Goal: Use online tool/utility: Use online tool/utility

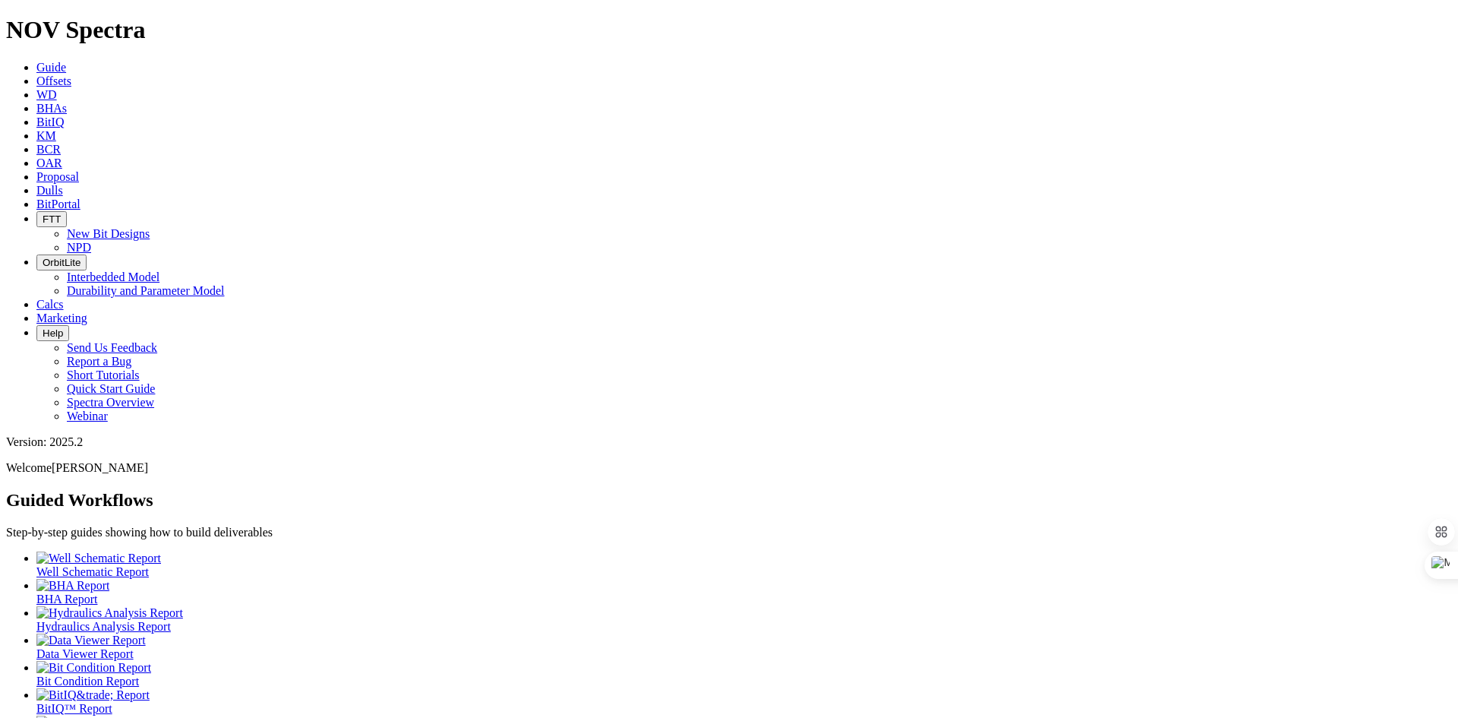
click at [71, 74] on span "Offsets" at bounding box center [53, 80] width 35 height 13
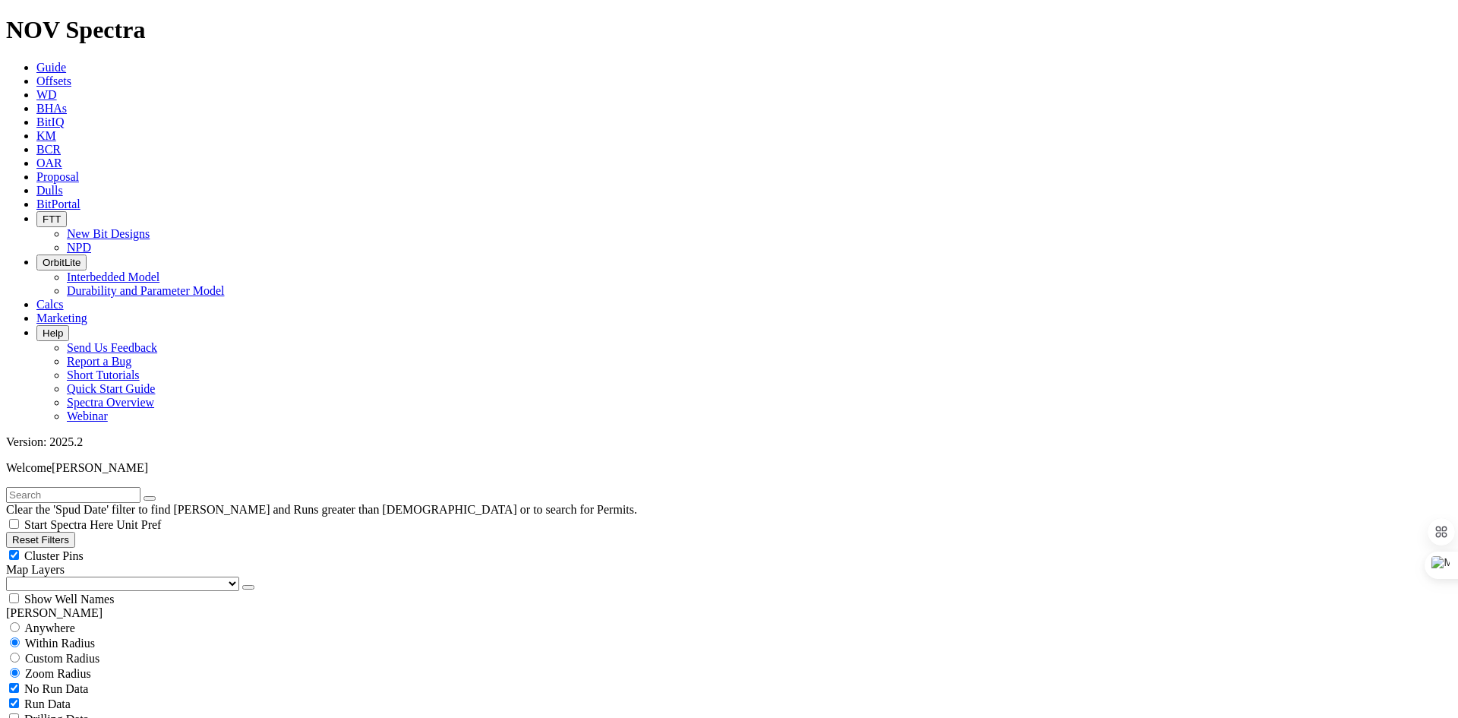
click at [64, 298] on span "Calcs" at bounding box center [49, 304] width 27 height 13
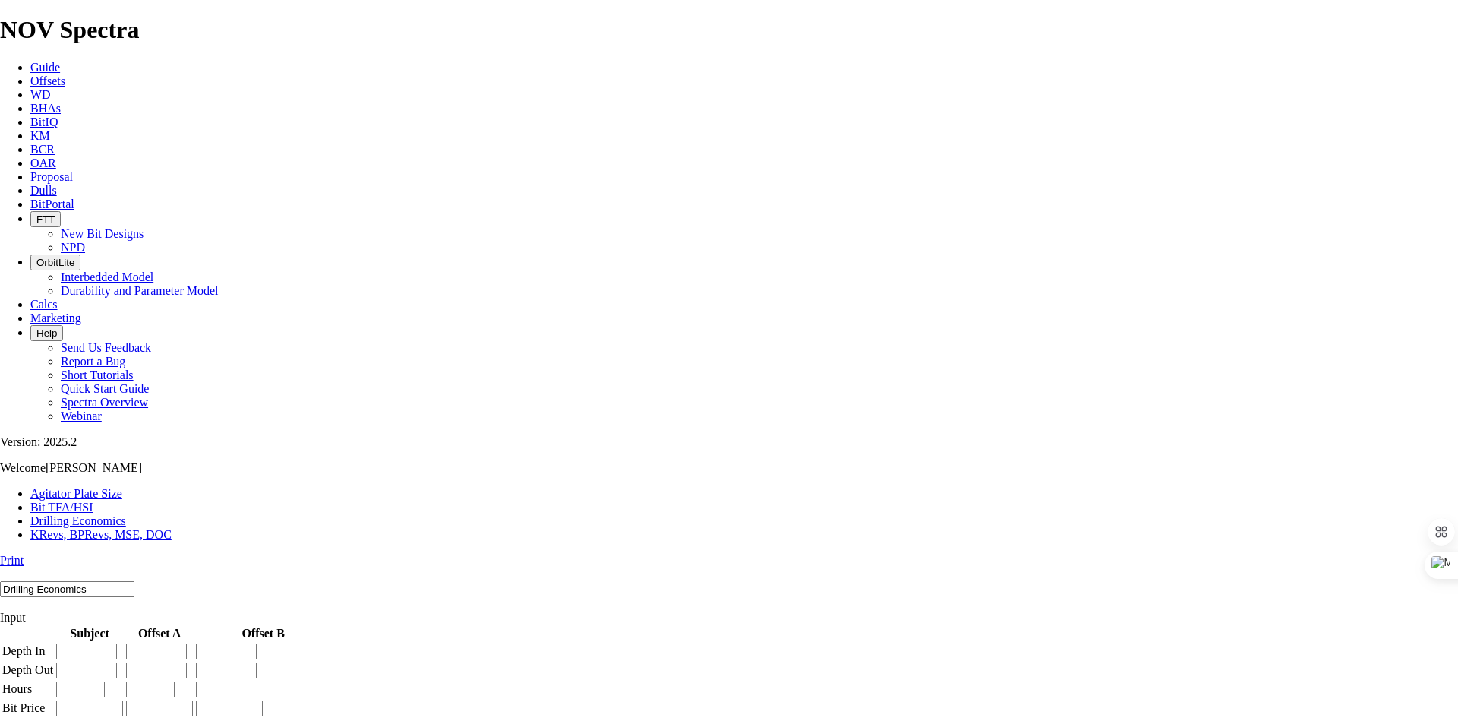
drag, startPoint x: 969, startPoint y: 543, endPoint x: 744, endPoint y: 236, distance: 380.4
drag, startPoint x: 754, startPoint y: 457, endPoint x: 852, endPoint y: 456, distance: 98.0
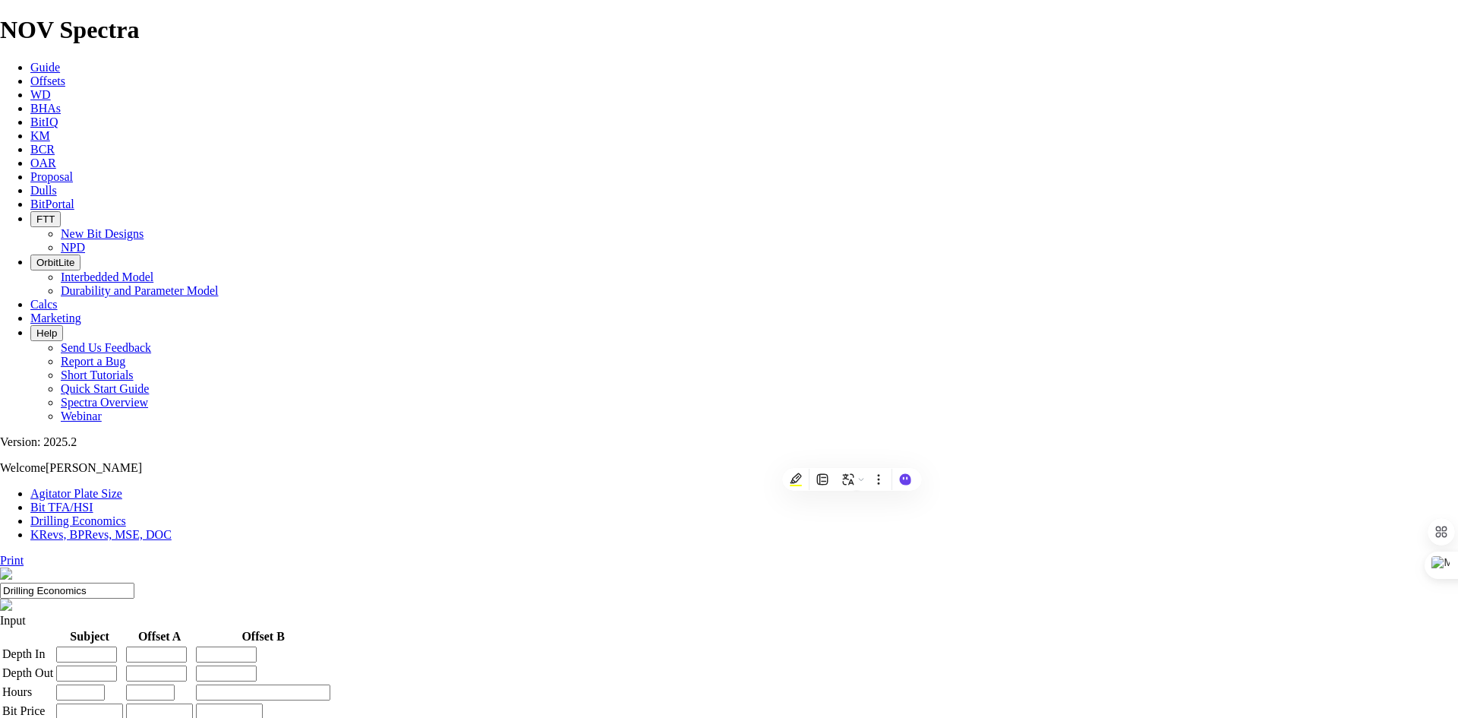
click at [117, 646] on input "number" at bounding box center [86, 654] width 61 height 16
type input "2000"
type input "8000"
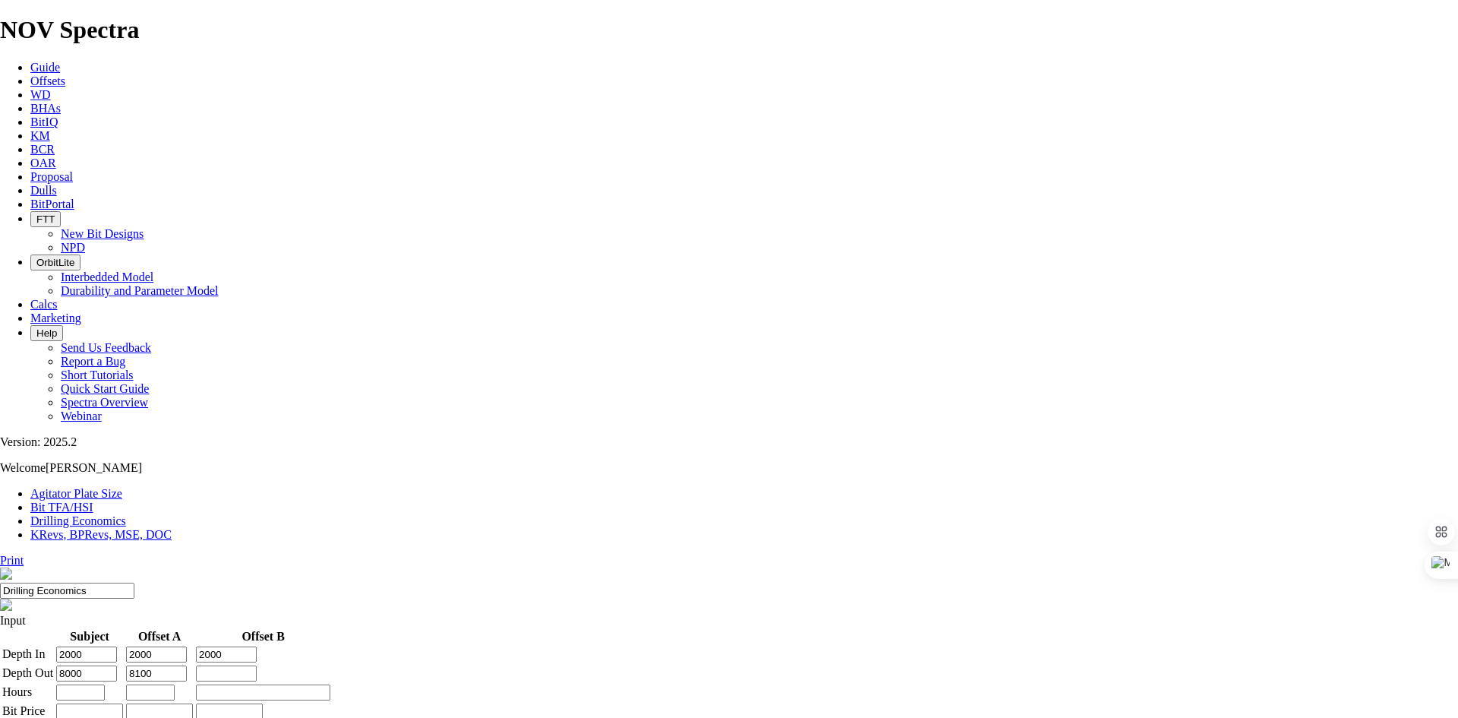
type input "8100"
type input "7900"
type input "50"
type input "51"
type input "50"
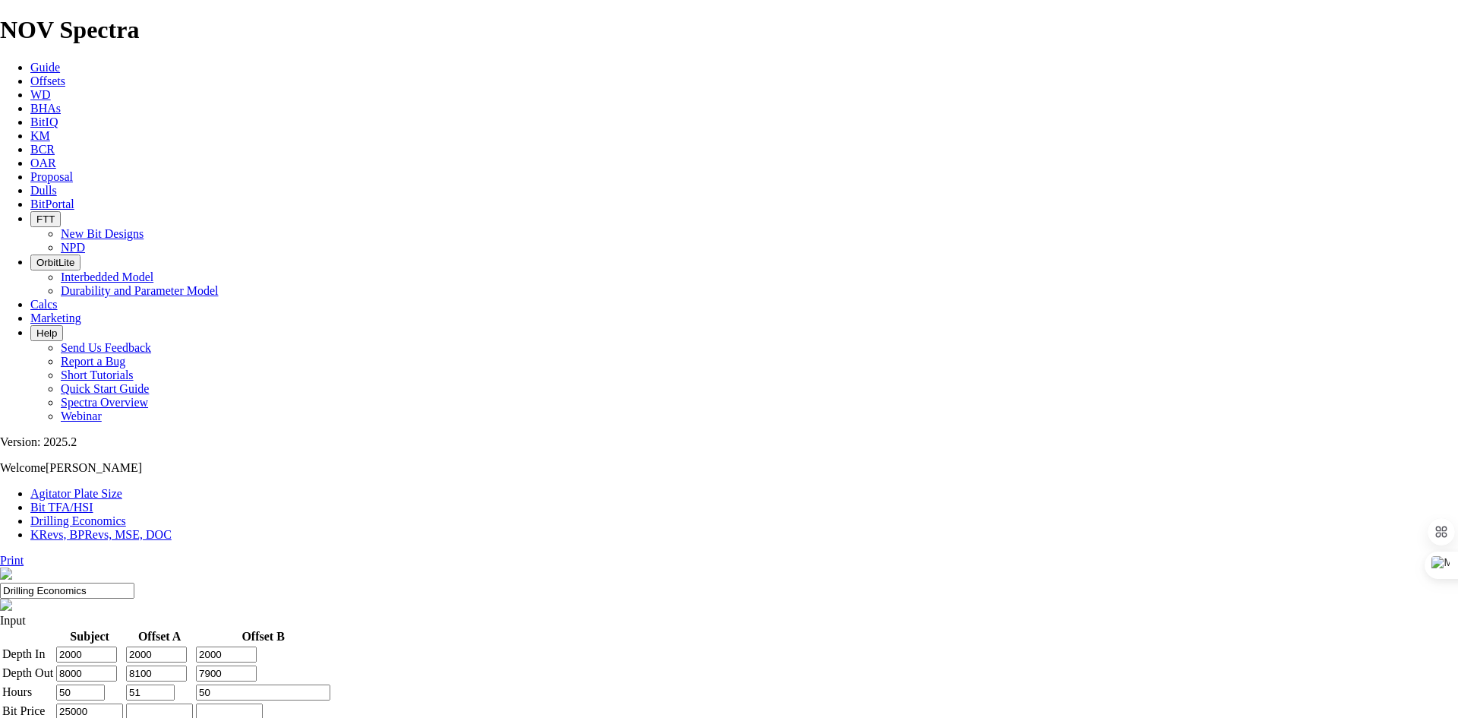
type input "25000"
type input "2500"
type input "5000"
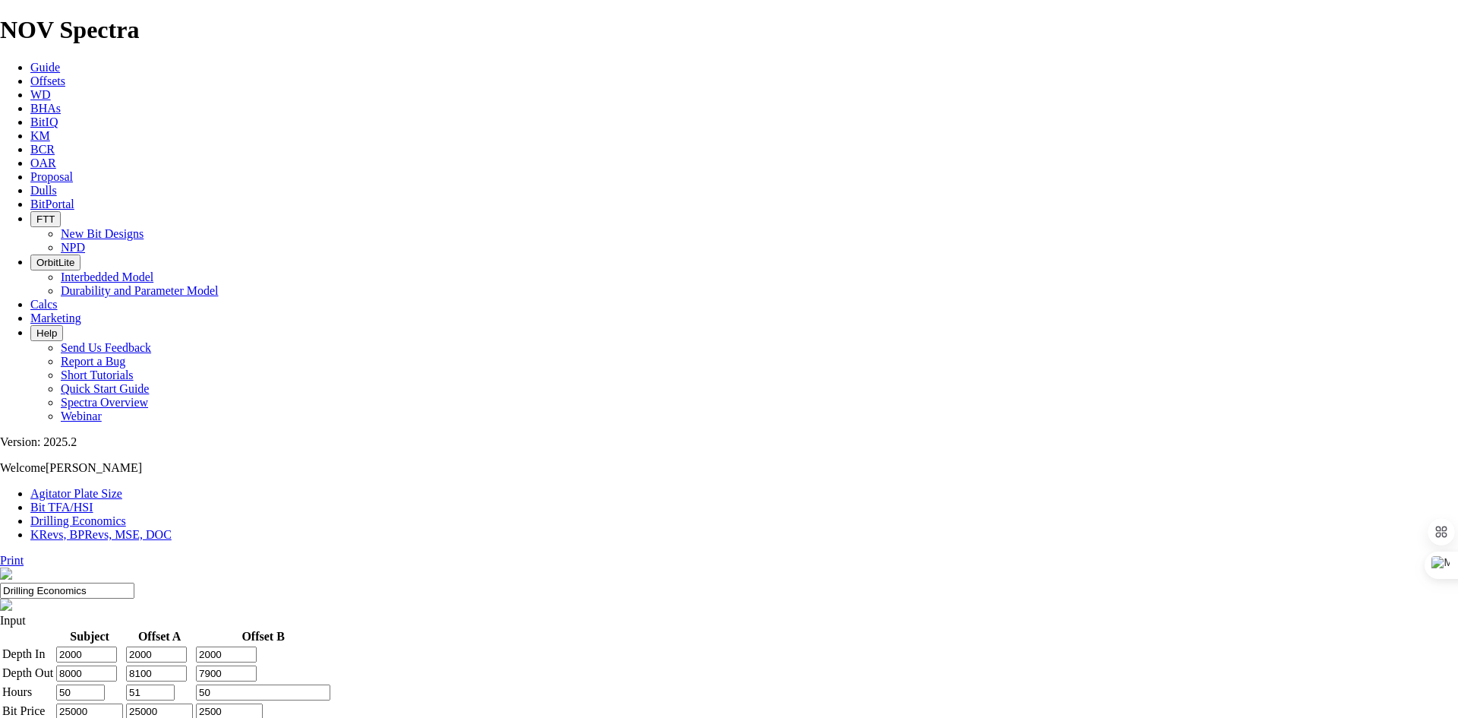
type input "1000"
drag, startPoint x: 936, startPoint y: 428, endPoint x: 996, endPoint y: 431, distance: 60.8
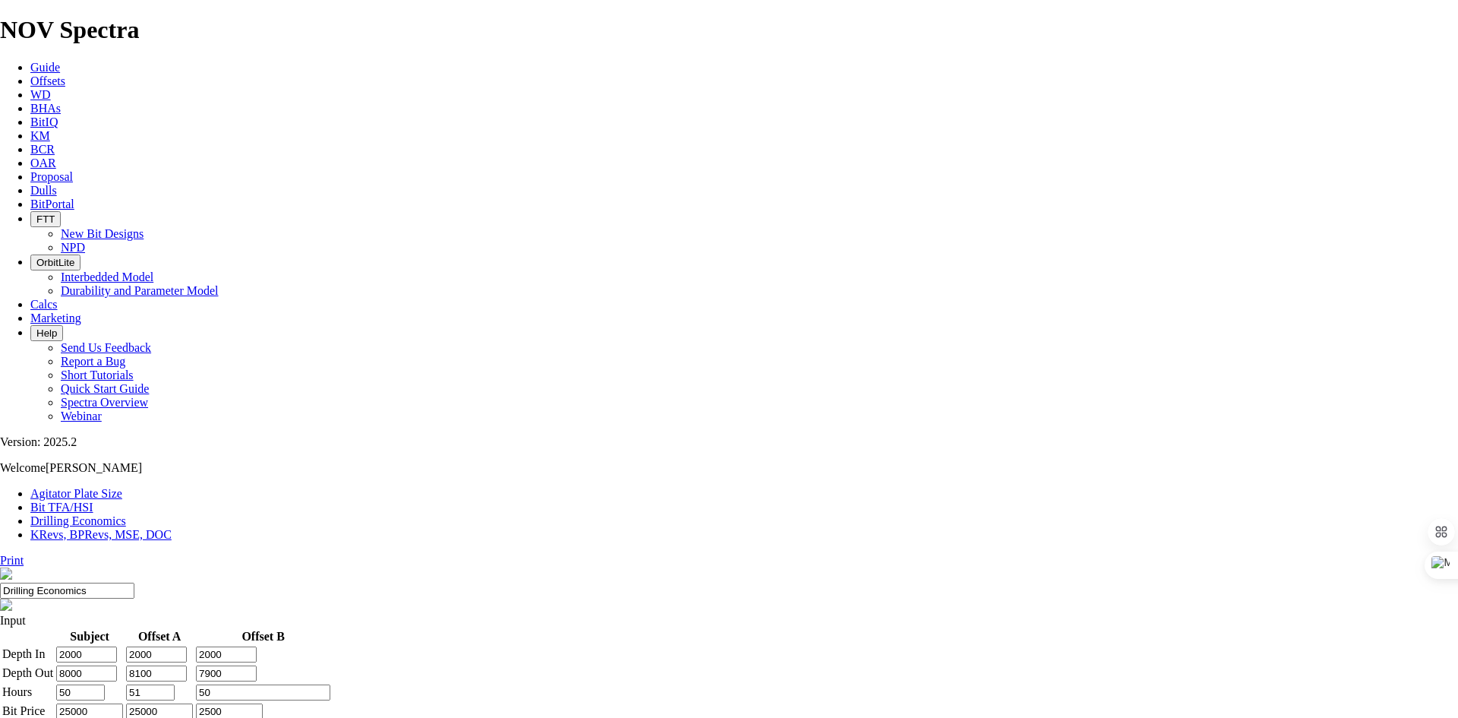
drag, startPoint x: 855, startPoint y: 285, endPoint x: 1001, endPoint y: 285, distance: 145.8
drag, startPoint x: 846, startPoint y: 258, endPoint x: 1007, endPoint y: 258, distance: 161.0
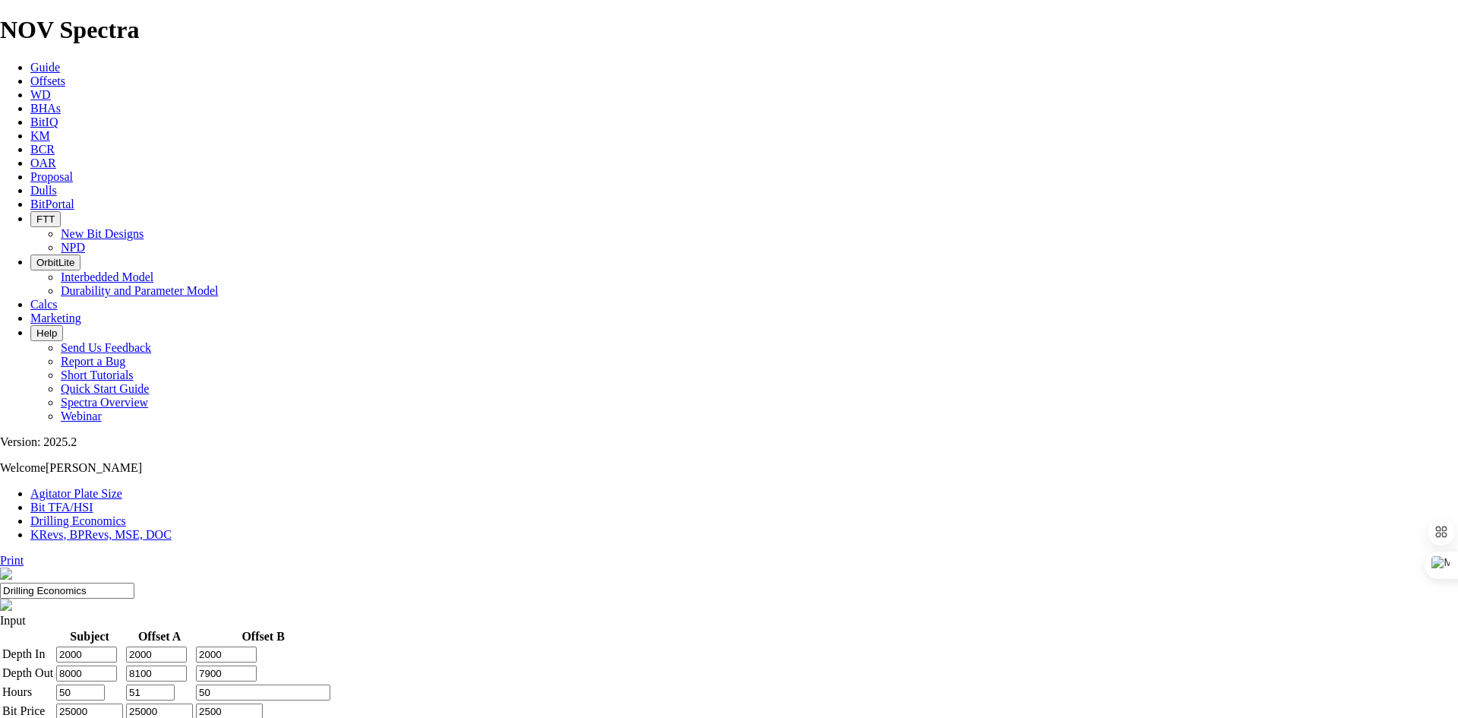
type input "300"
type input "500"
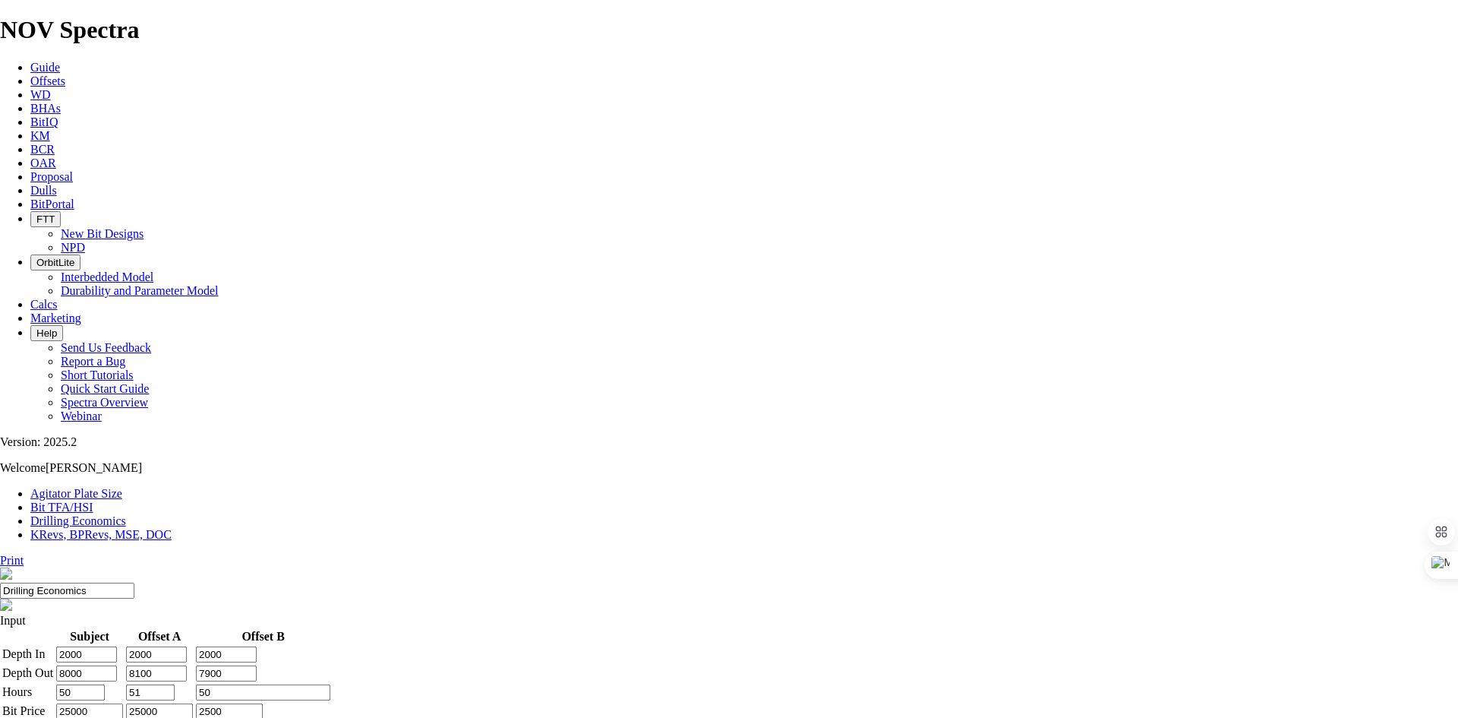
drag, startPoint x: 691, startPoint y: 494, endPoint x: 668, endPoint y: 494, distance: 22.8
drag, startPoint x: 539, startPoint y: 501, endPoint x: 612, endPoint y: 501, distance: 72.9
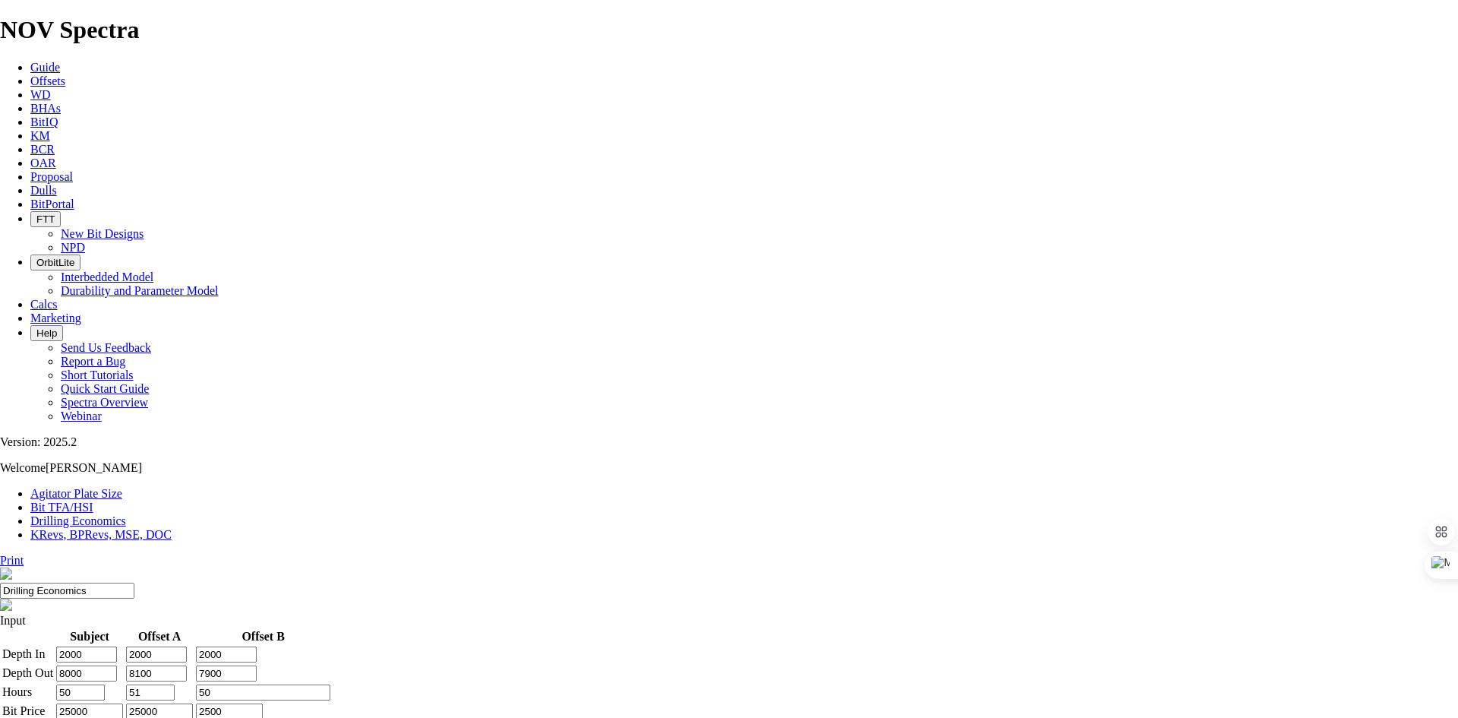
drag, startPoint x: 972, startPoint y: 398, endPoint x: 1000, endPoint y: 389, distance: 29.5
drag, startPoint x: 956, startPoint y: 425, endPoint x: 1000, endPoint y: 422, distance: 44.2
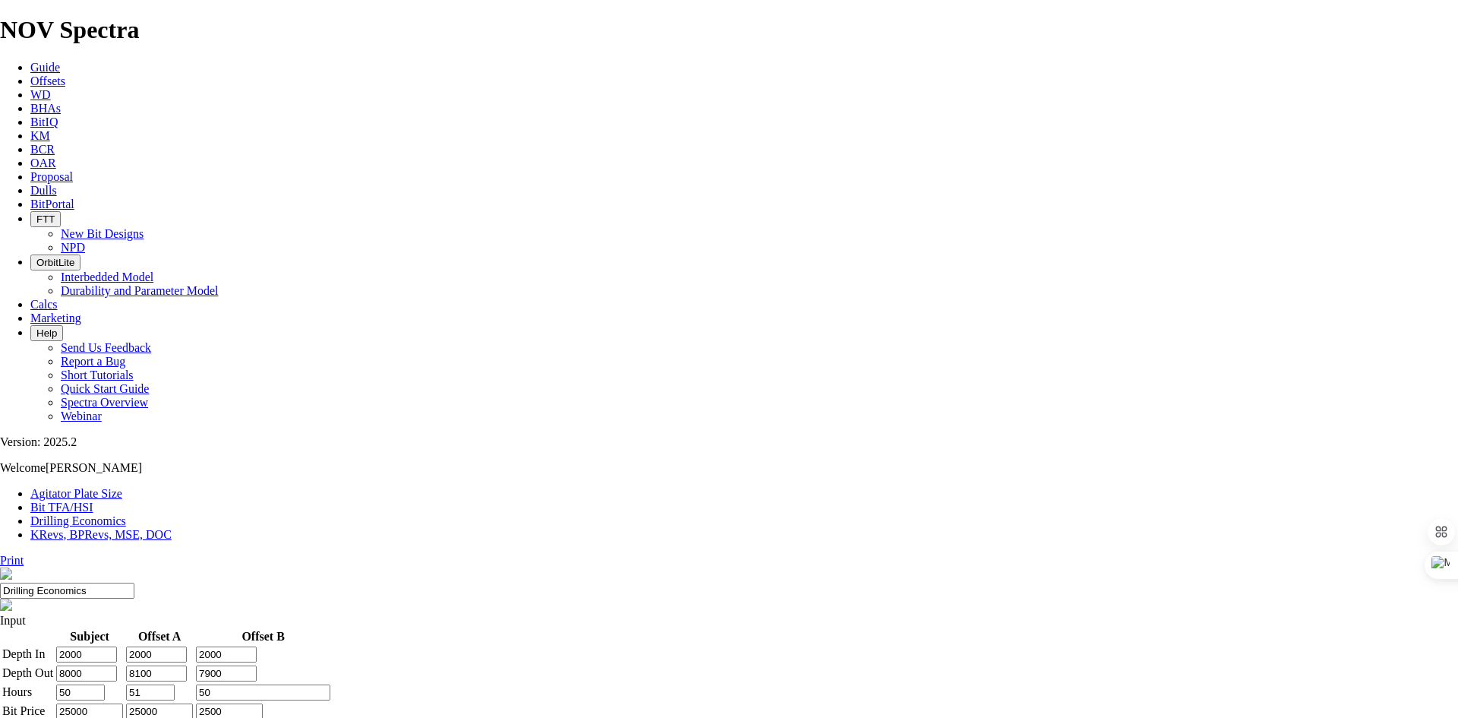
drag, startPoint x: 854, startPoint y: 283, endPoint x: 1017, endPoint y: 292, distance: 163.5
type input "1000"
type input "1500"
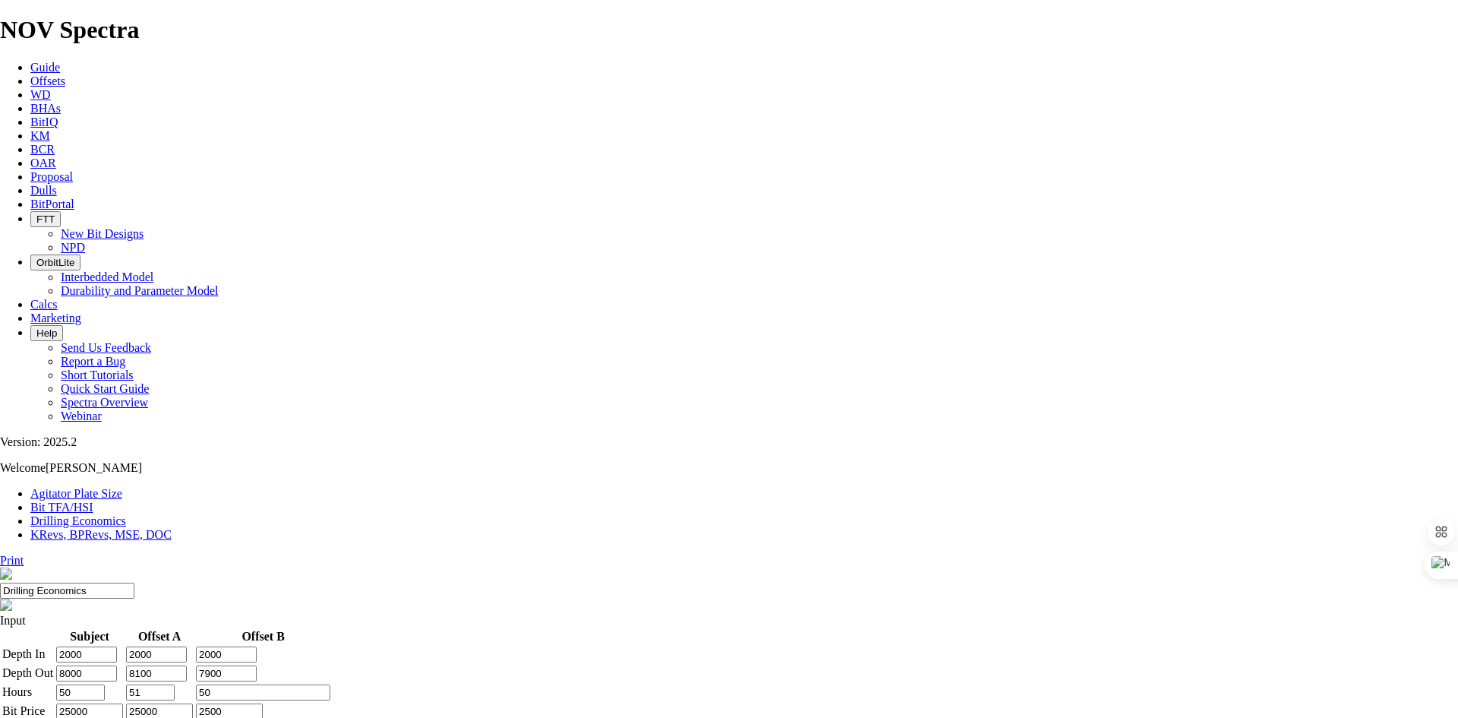
type input "0"
drag, startPoint x: 540, startPoint y: 497, endPoint x: 608, endPoint y: 488, distance: 69.0
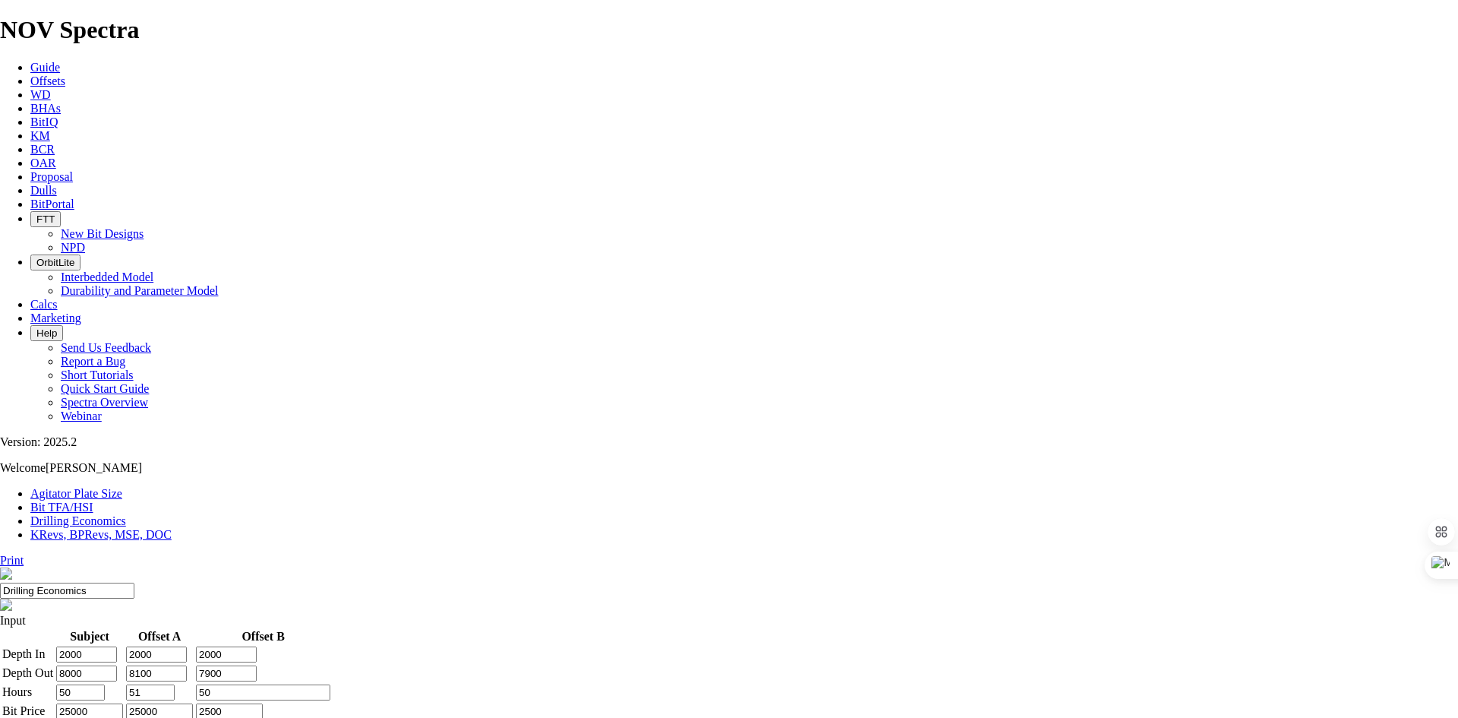
drag, startPoint x: 666, startPoint y: 501, endPoint x: 721, endPoint y: 501, distance: 54.7
type input "0"
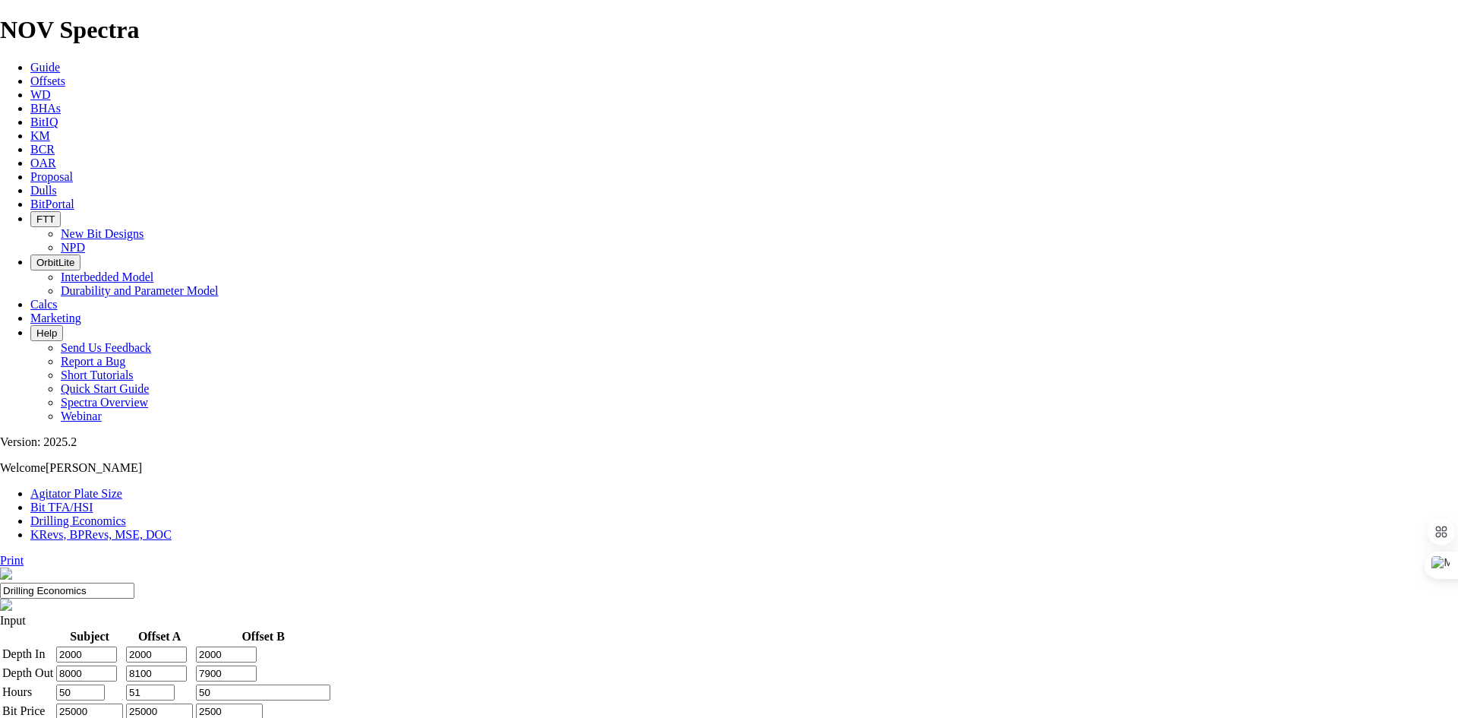
type input "0"
drag, startPoint x: 854, startPoint y: 291, endPoint x: 915, endPoint y: 287, distance: 60.9
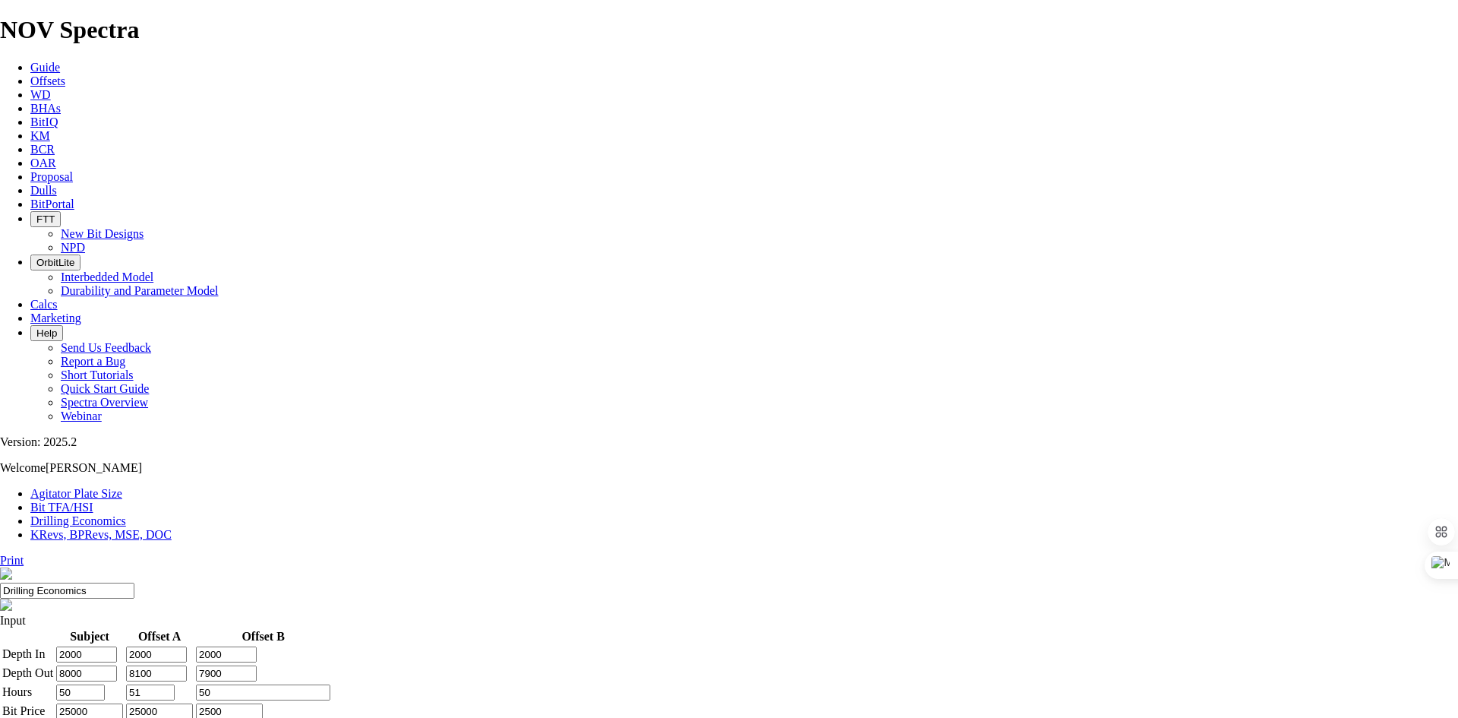
drag, startPoint x: 530, startPoint y: 272, endPoint x: 583, endPoint y: 276, distance: 53.3
click at [331, 665] on tr "Depth Out 8000 8100 7900" at bounding box center [167, 673] width 330 height 17
type input "9000"
type input "60"
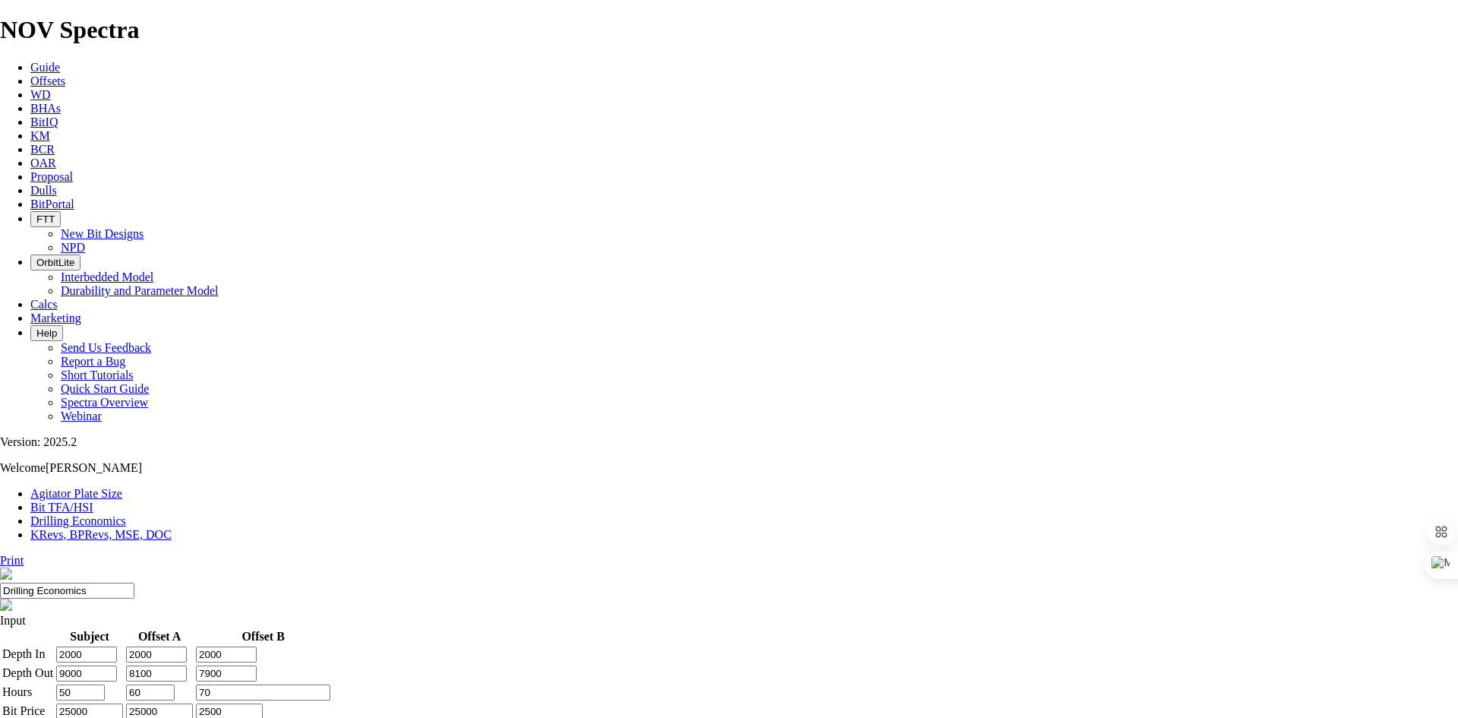
type input "70"
click at [99, 717] on select "R M RS RSM T U NULL" at bounding box center [77, 729] width 43 height 14
select select "string:RSM"
click at [99, 717] on select "R M RS RSM T U NULL" at bounding box center [77, 729] width 43 height 14
click at [630, 391] on div at bounding box center [586, 405] width 144 height 30
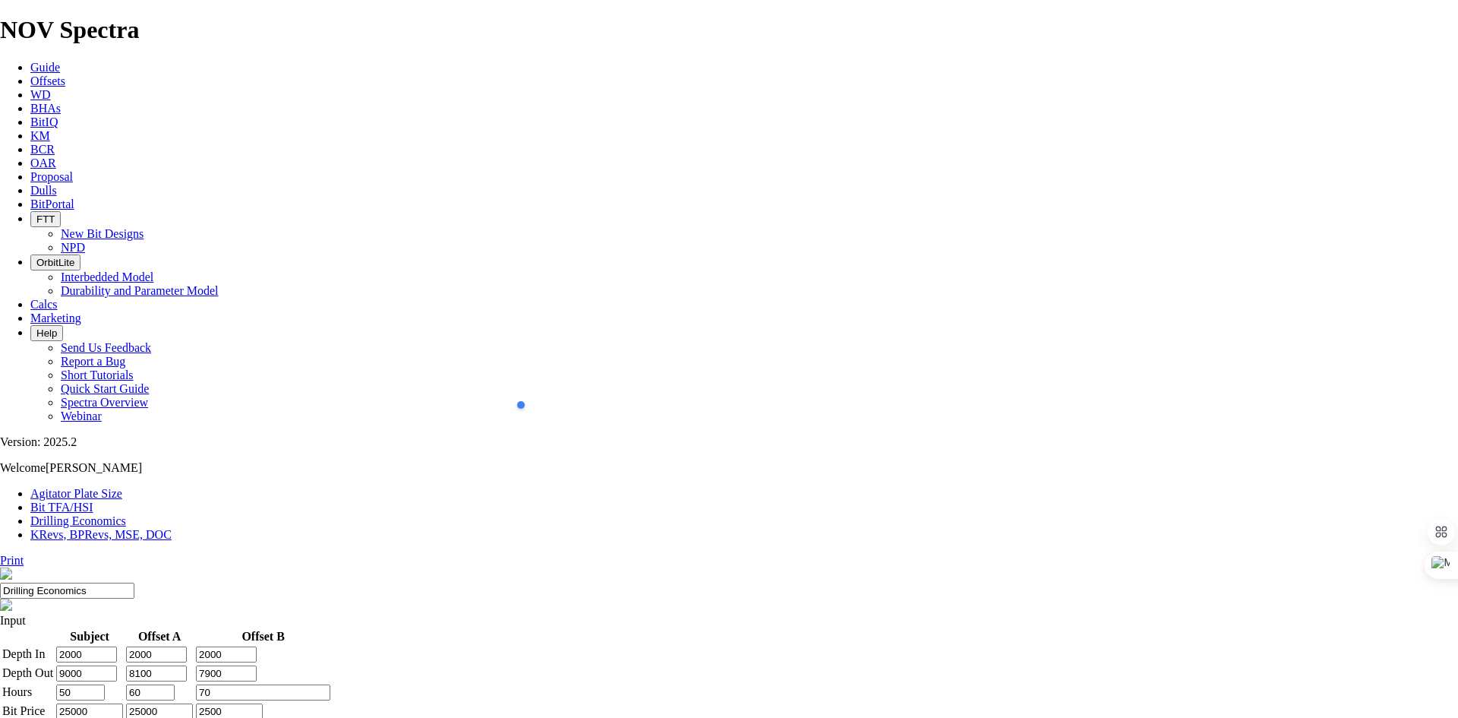
click at [630, 391] on div at bounding box center [586, 405] width 144 height 30
click at [529, 415] on div at bounding box center [586, 405] width 144 height 30
click at [567, 394] on div at bounding box center [586, 405] width 144 height 30
click at [194, 703] on td "25000" at bounding box center [159, 711] width 68 height 17
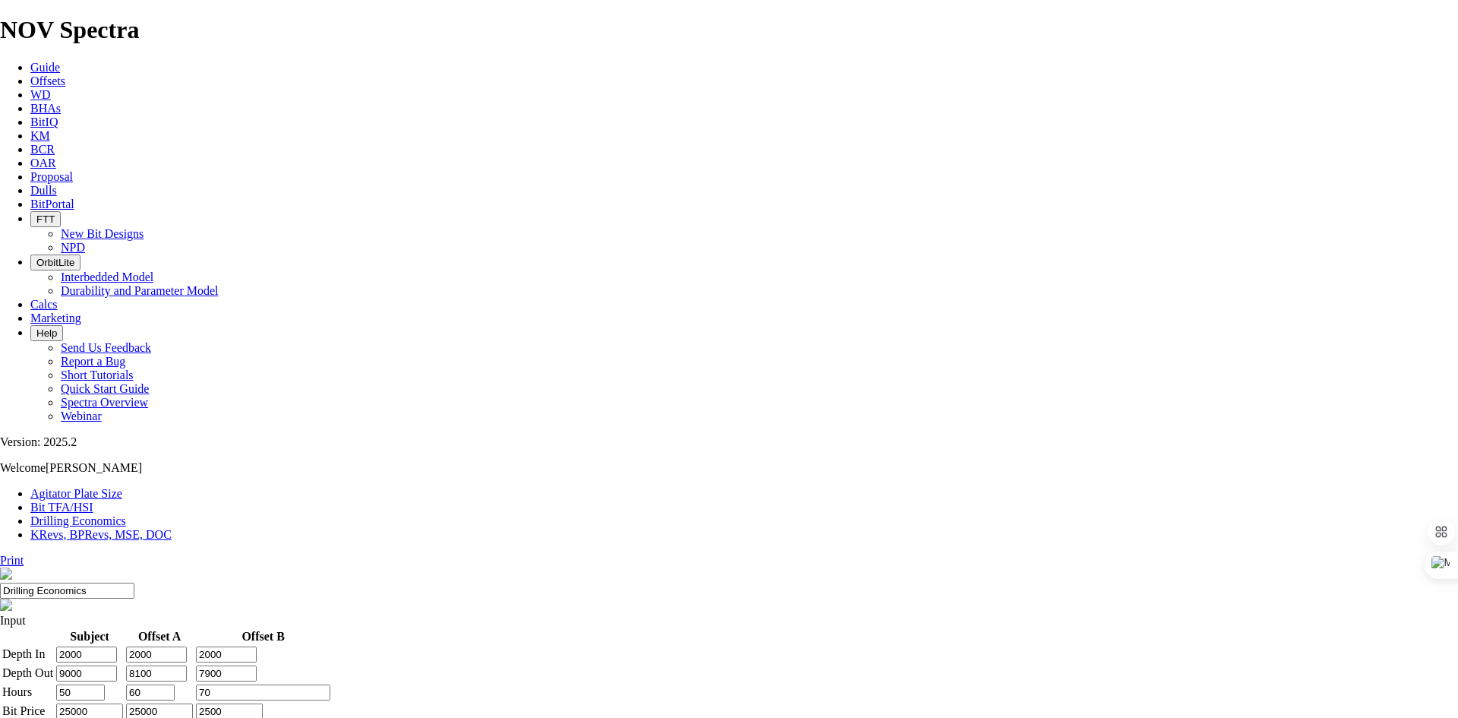
click at [169, 717] on select "R M RS RSM T U NULL" at bounding box center [147, 729] width 43 height 14
select select "string:RSM"
click at [169, 717] on select "R M RS RSM T U NULL" at bounding box center [147, 729] width 43 height 14
click at [239, 717] on select "R M RS RSM T U NULL" at bounding box center [217, 729] width 43 height 14
select select "string:RSM"
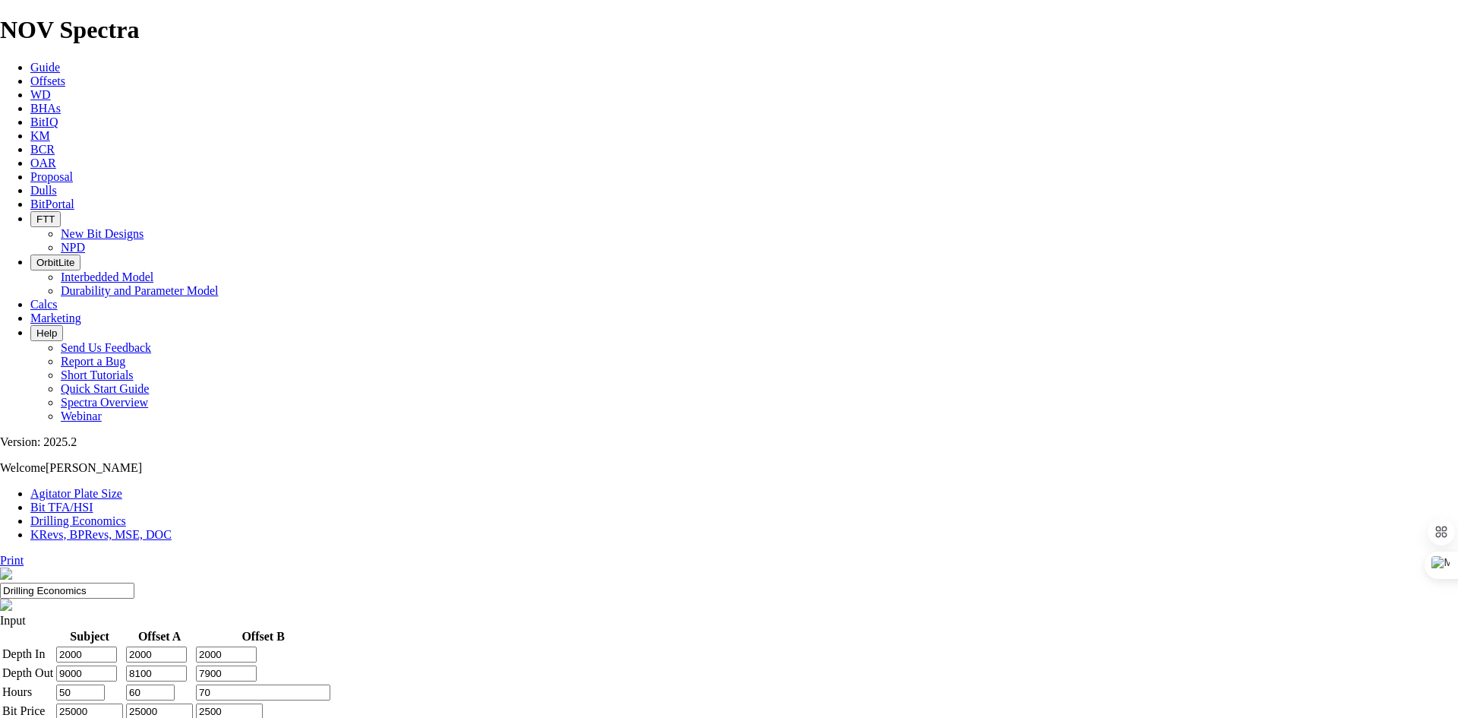
click at [239, 717] on select "R M RS RSM T U NULL" at bounding box center [217, 729] width 43 height 14
drag, startPoint x: 802, startPoint y: 360, endPoint x: 955, endPoint y: 367, distance: 153.6
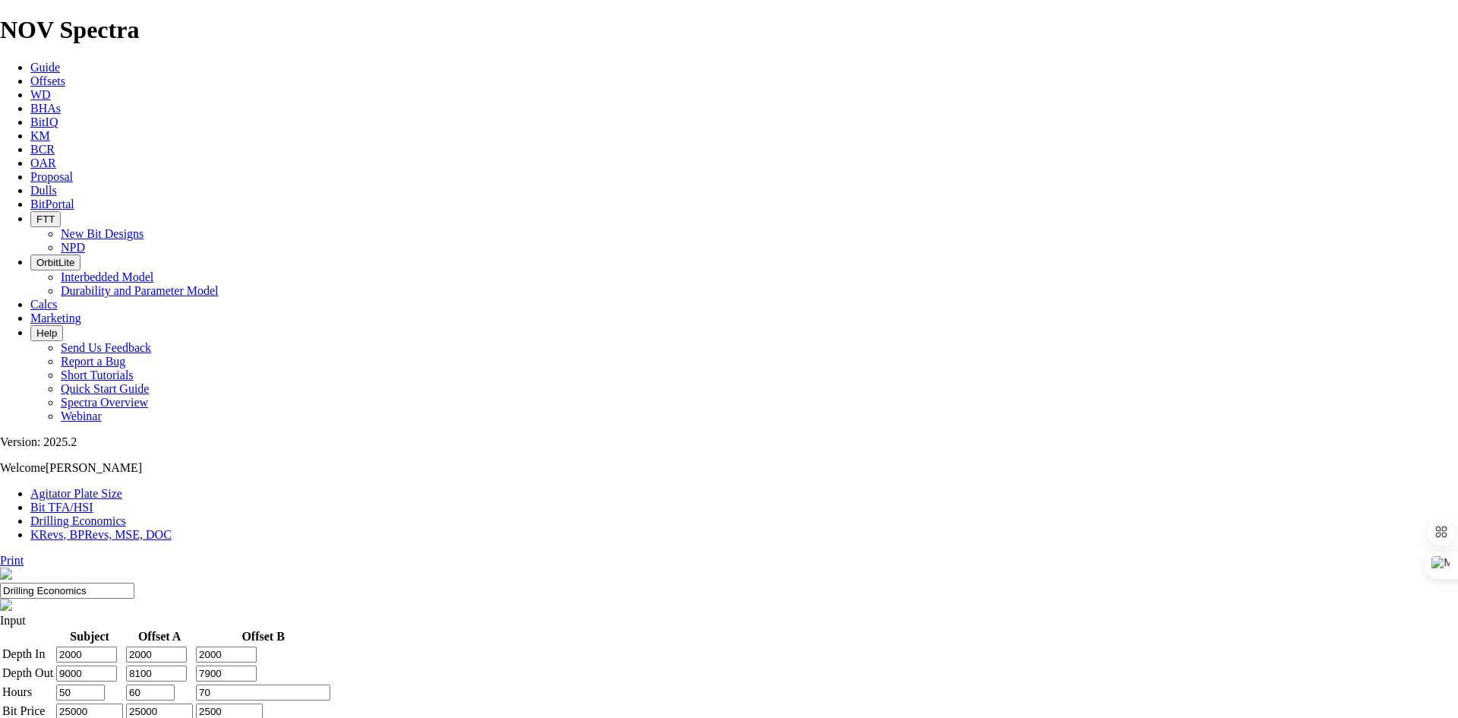
drag, startPoint x: 956, startPoint y: 425, endPoint x: 981, endPoint y: 483, distance: 63.6
drag, startPoint x: 998, startPoint y: 491, endPoint x: 1022, endPoint y: 492, distance: 23.6
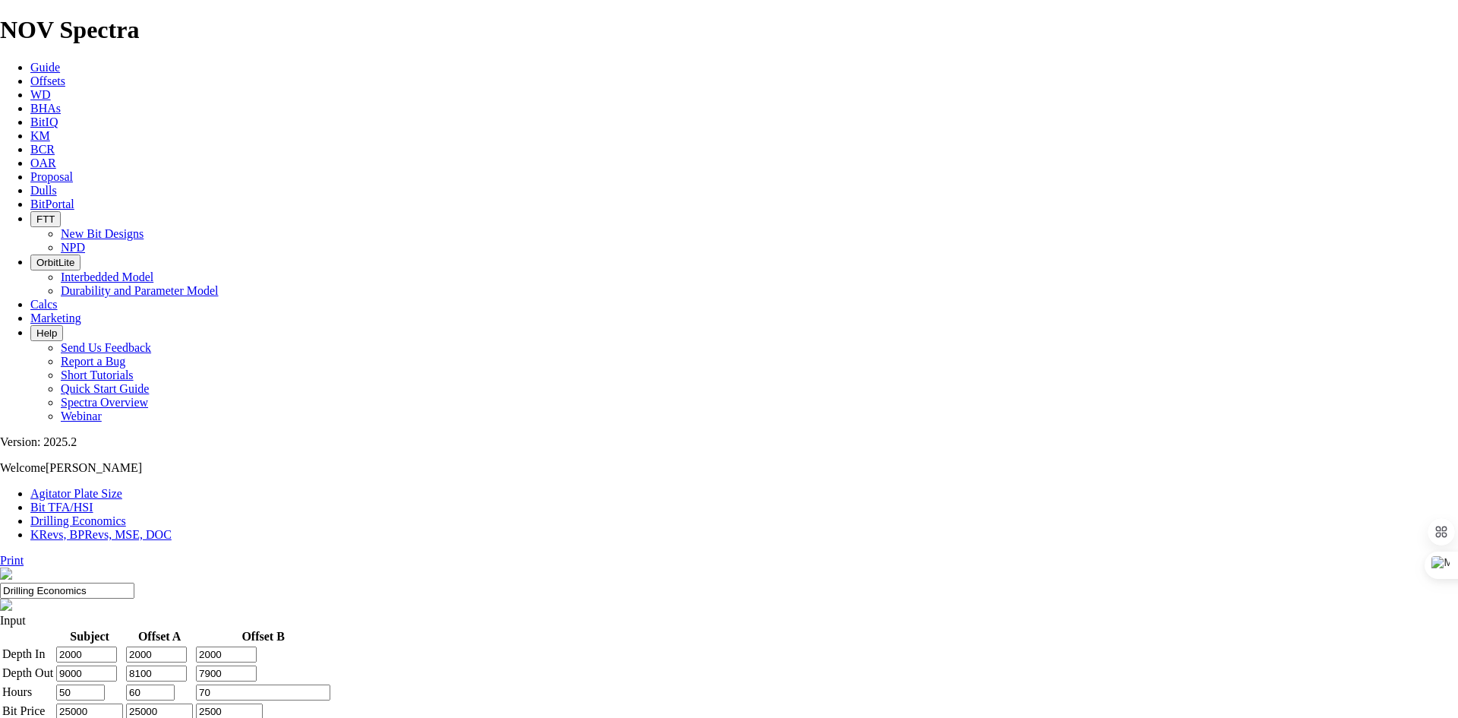
drag, startPoint x: 964, startPoint y: 516, endPoint x: 1028, endPoint y: 514, distance: 64.6
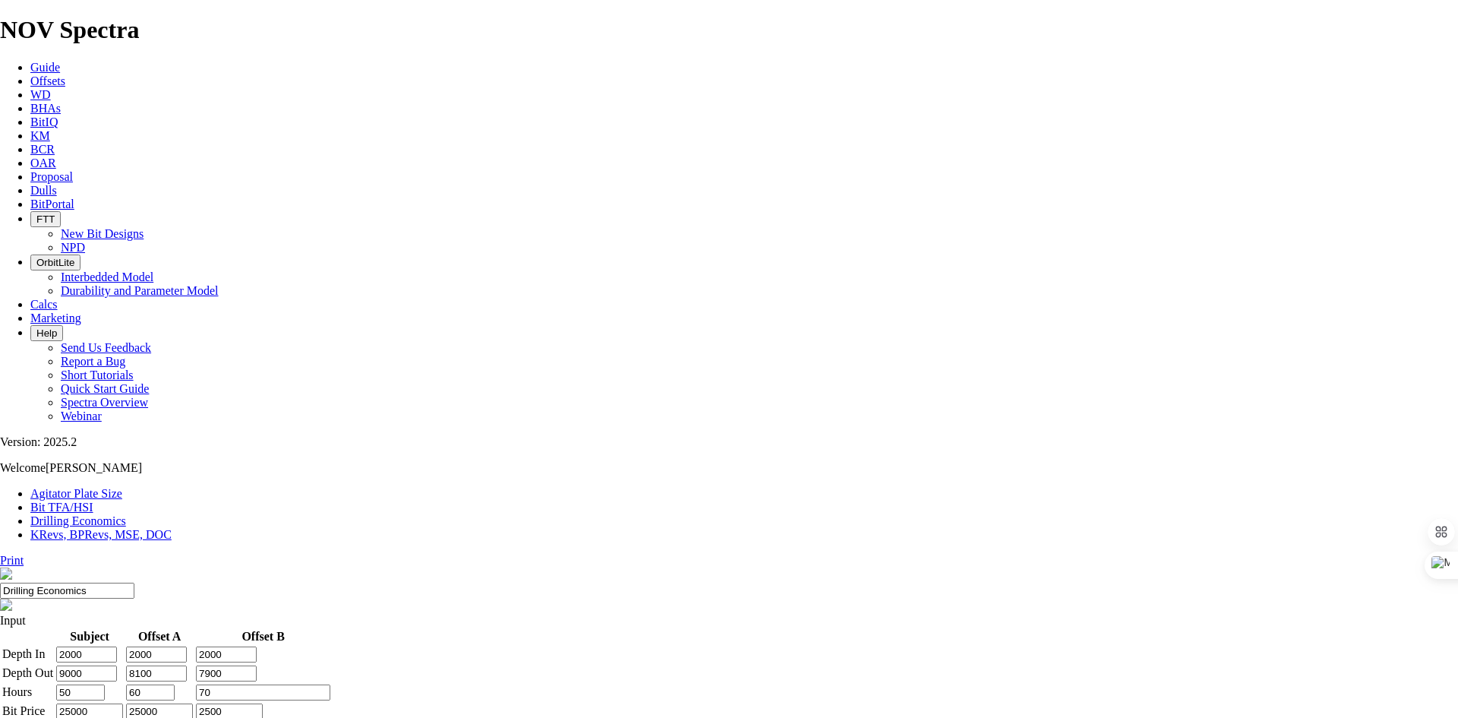
drag, startPoint x: 997, startPoint y: 437, endPoint x: 966, endPoint y: 439, distance: 31.2
drag, startPoint x: 848, startPoint y: 280, endPoint x: 876, endPoint y: 283, distance: 28.3
drag, startPoint x: 970, startPoint y: 280, endPoint x: 1044, endPoint y: 280, distance: 73.7
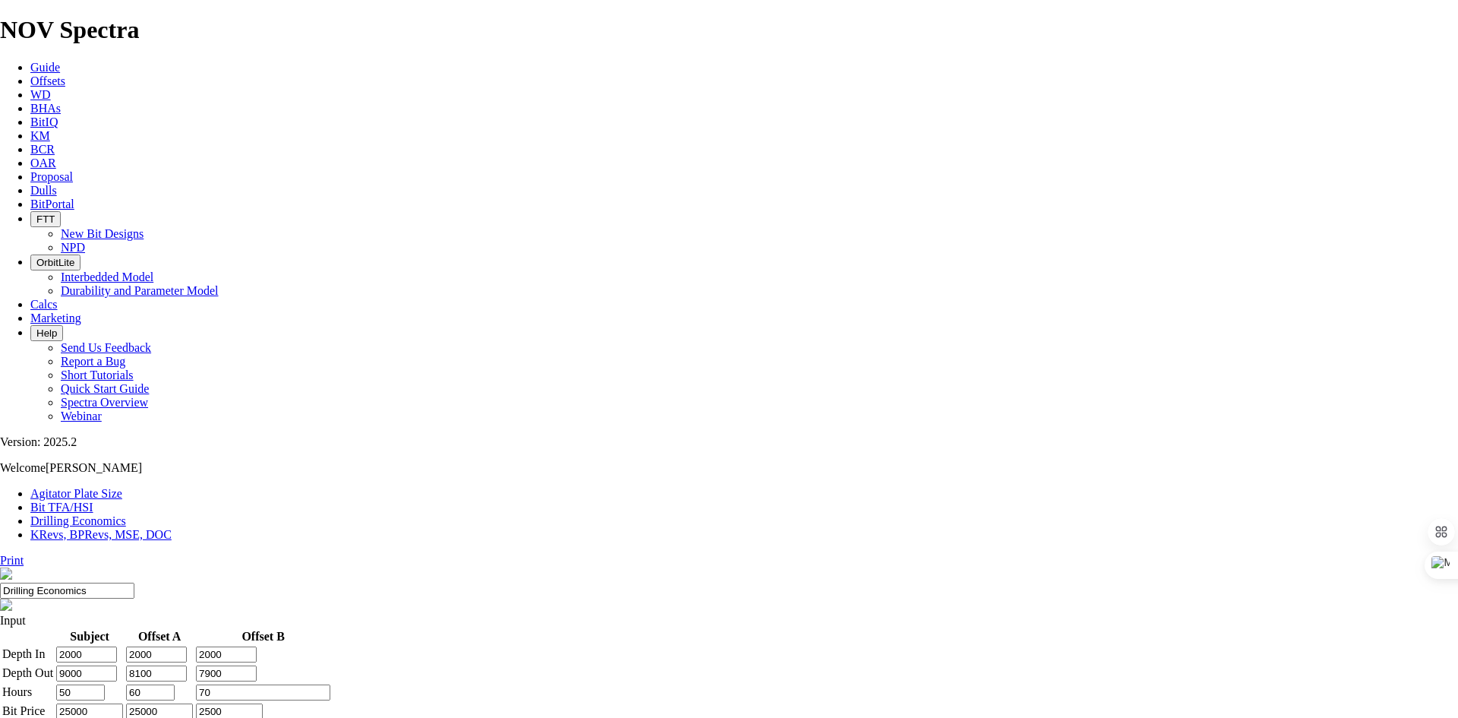
drag, startPoint x: 944, startPoint y: 494, endPoint x: 1014, endPoint y: 490, distance: 70.0
